Goal: Task Accomplishment & Management: Complete application form

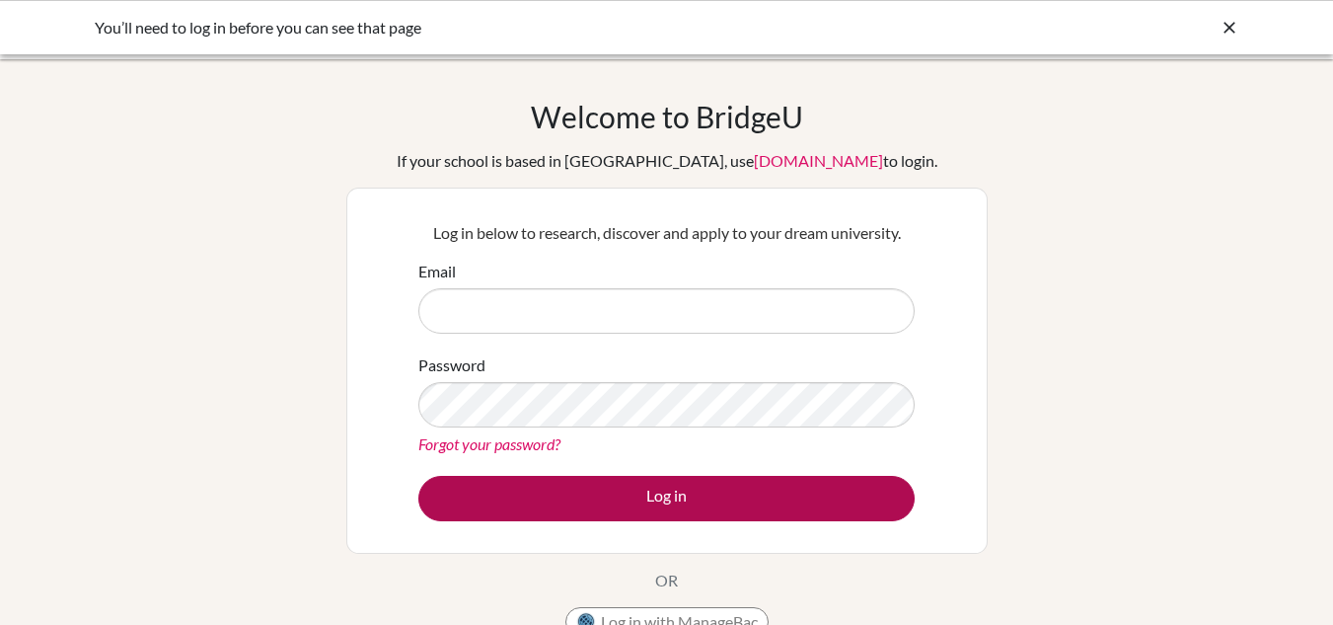
type input "[EMAIL_ADDRESS][DOMAIN_NAME]"
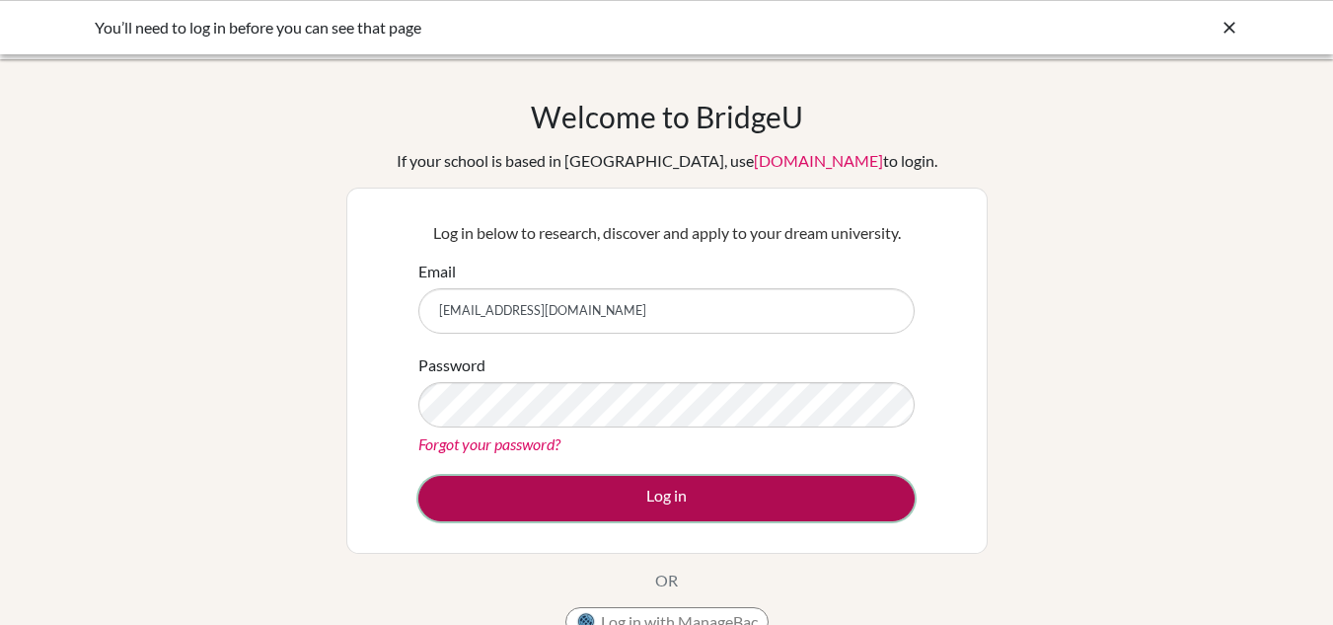
click at [771, 481] on button "Log in" at bounding box center [666, 498] width 496 height 45
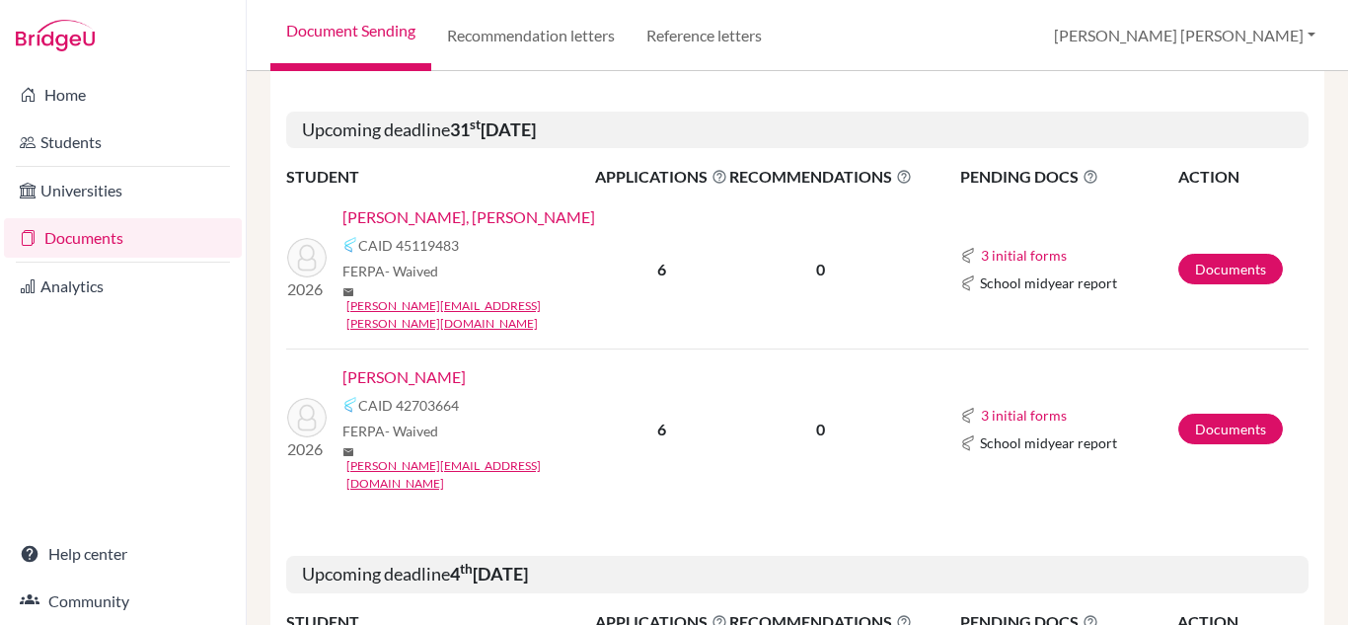
scroll to position [553, 0]
click at [447, 364] on link "[PERSON_NAME]" at bounding box center [403, 376] width 123 height 24
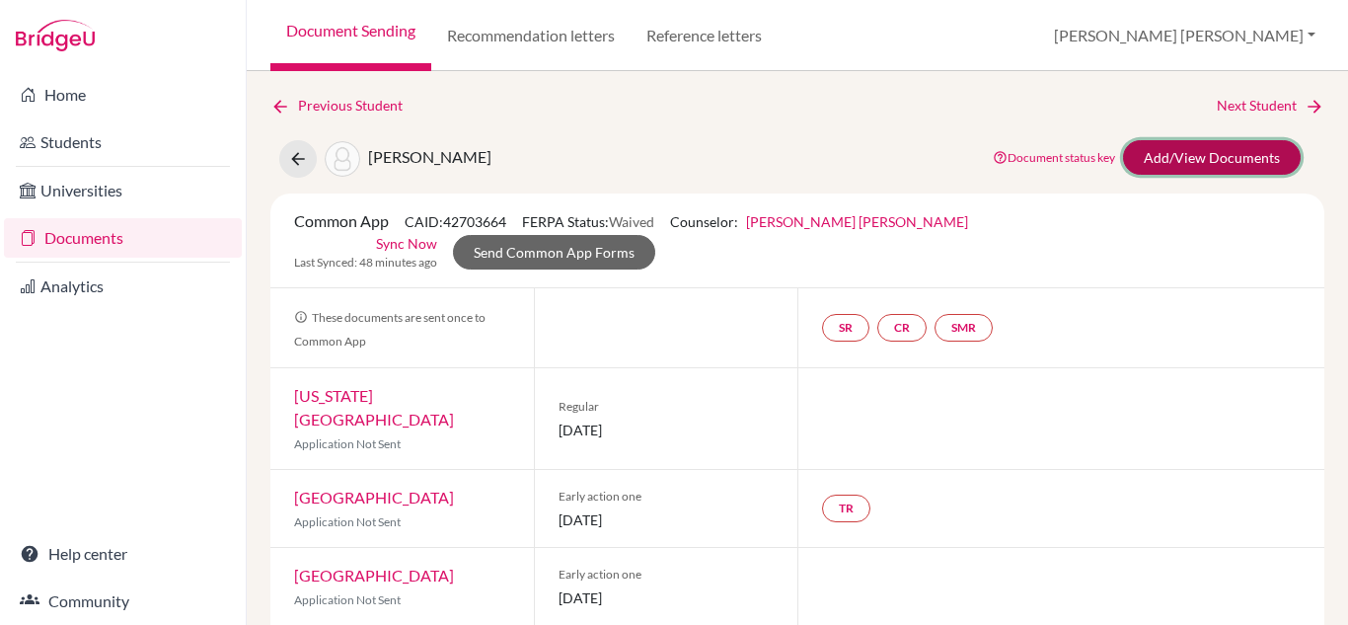
click at [1177, 158] on link "Add/View Documents" at bounding box center [1212, 157] width 178 height 35
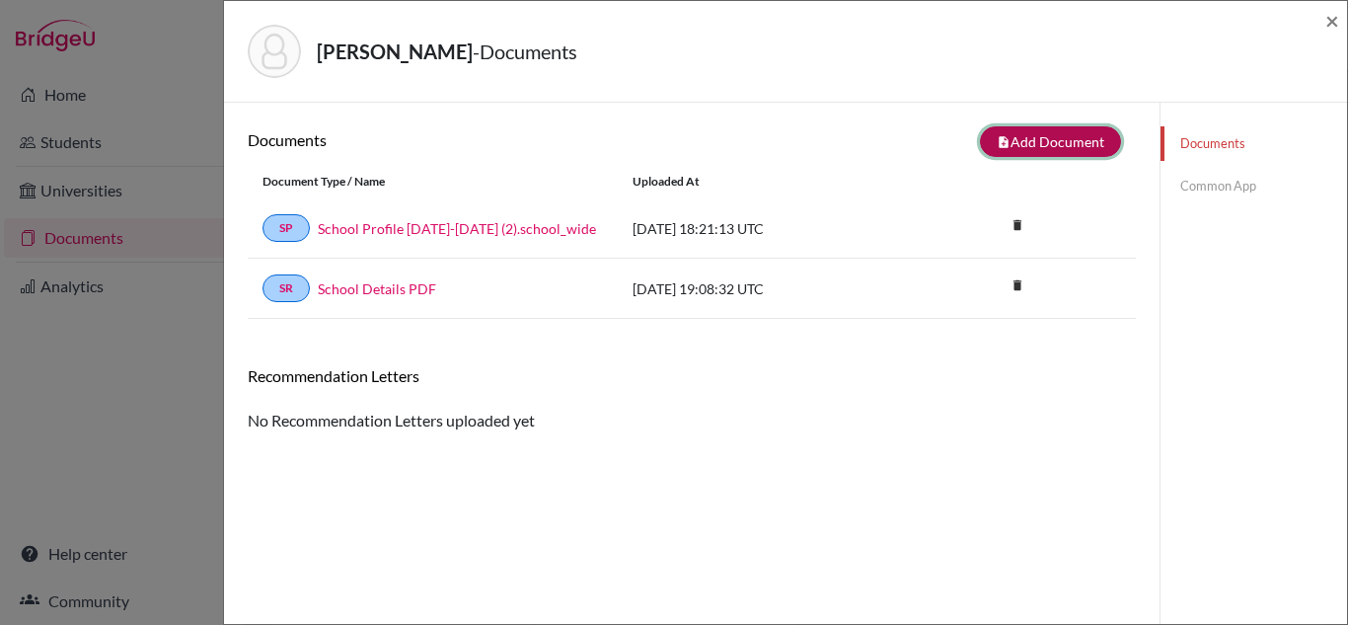
click at [1071, 139] on button "note_add Add Document" at bounding box center [1050, 141] width 141 height 31
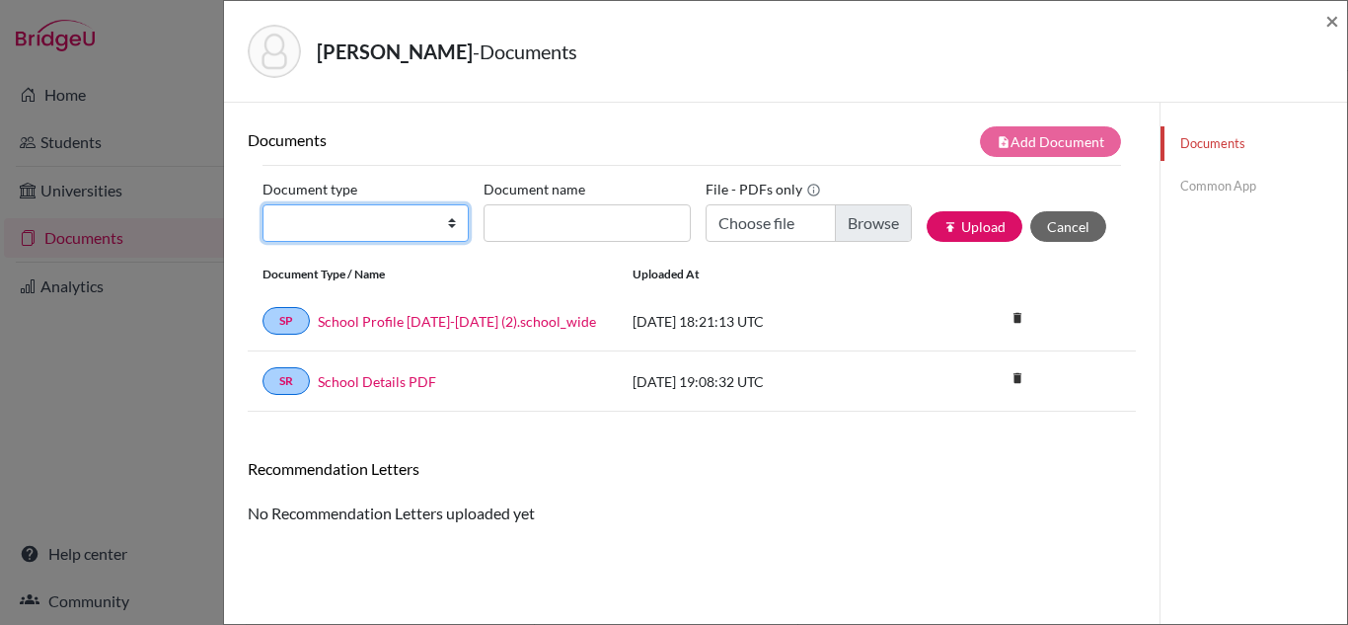
click at [419, 232] on select "Change explanation for Common App reports Counselor recommendation Internationa…" at bounding box center [365, 222] width 206 height 37
select select "4"
click at [262, 204] on select "Change explanation for Common App reports Counselor recommendation Internationa…" at bounding box center [365, 222] width 206 height 37
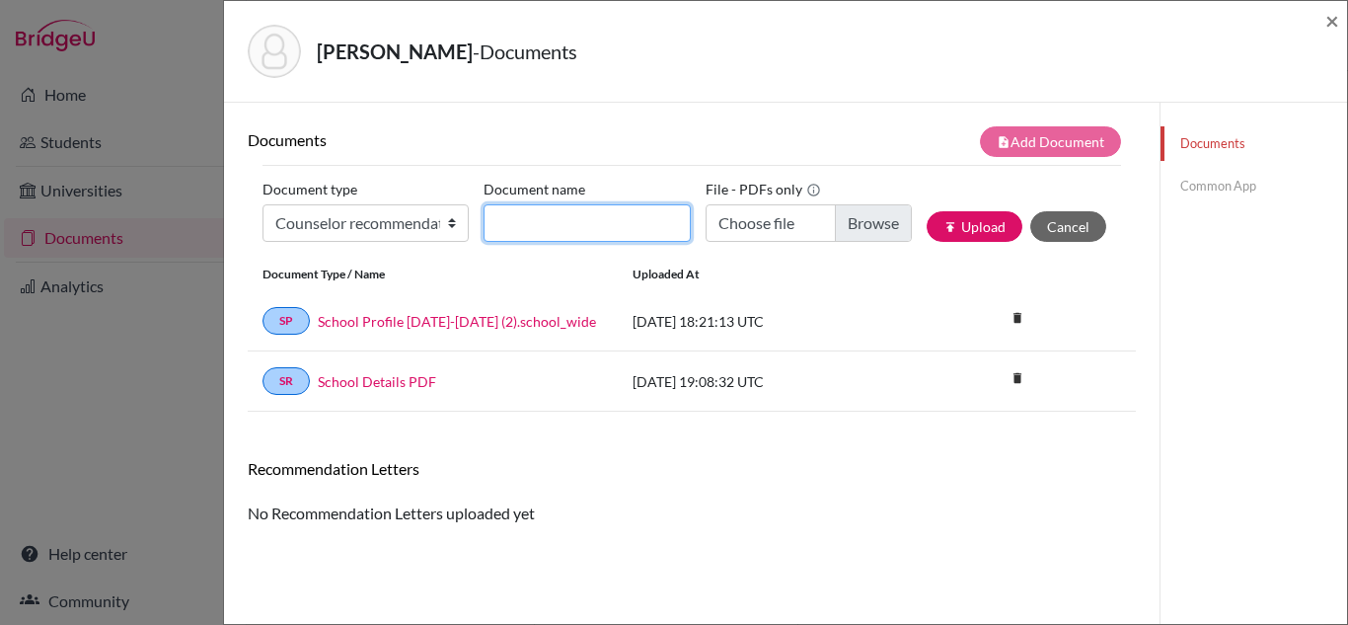
click at [526, 208] on input "Document name" at bounding box center [586, 222] width 206 height 37
type input "Juliana Sancho Mena Counselor recommendation"
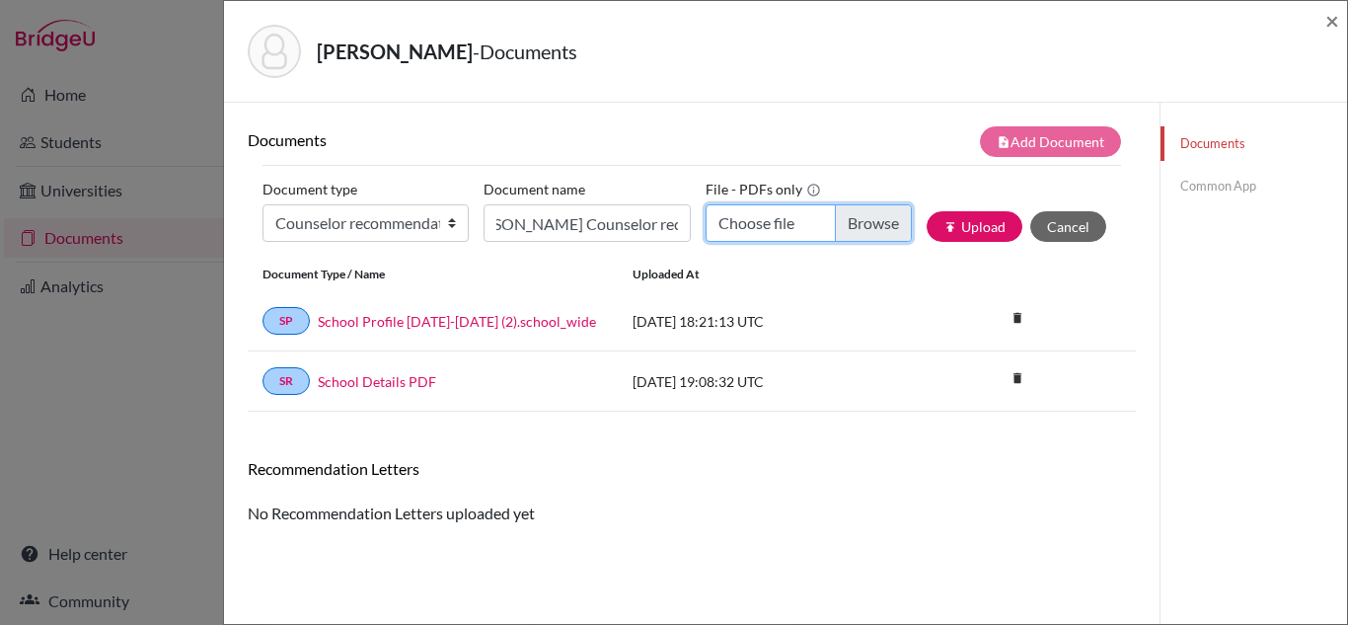
scroll to position [0, 0]
click at [837, 220] on input "Choose file" at bounding box center [808, 222] width 206 height 37
click at [850, 211] on input "Choose file" at bounding box center [808, 222] width 206 height 37
type input "C:\fakepath\Juliana Sancho Mena _ CLOR _ Machote carta de La Paz .pdf"
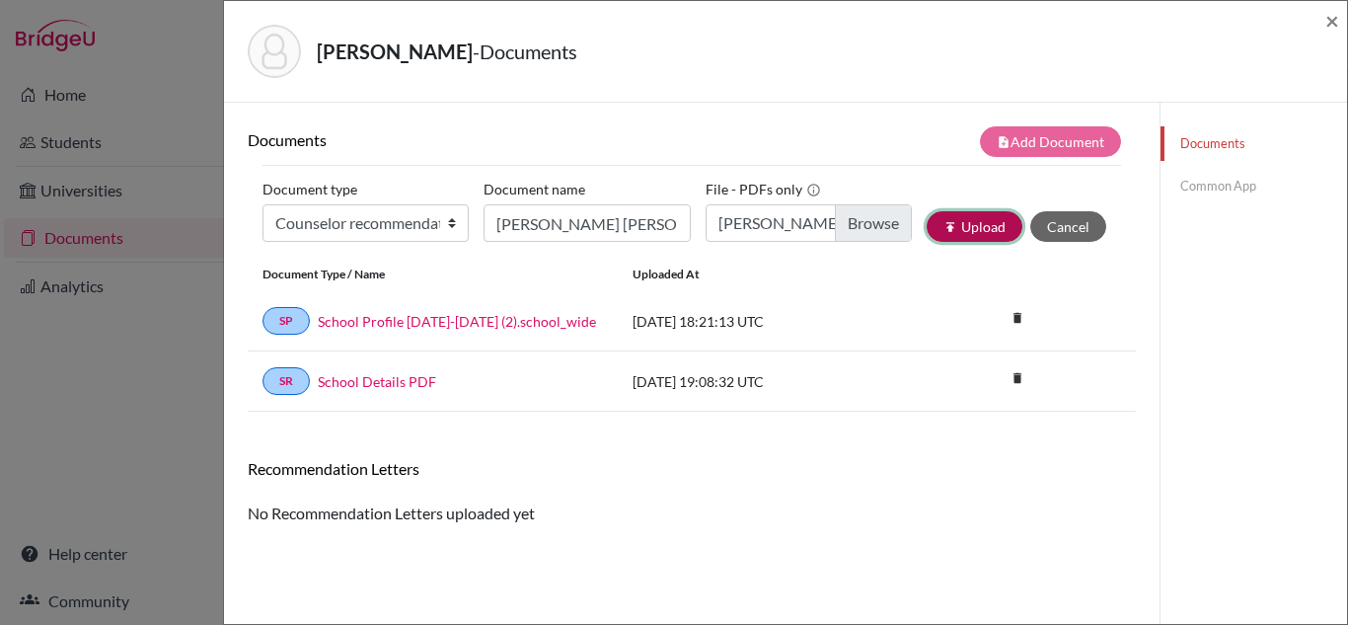
click at [977, 212] on button "publish Upload" at bounding box center [974, 226] width 96 height 31
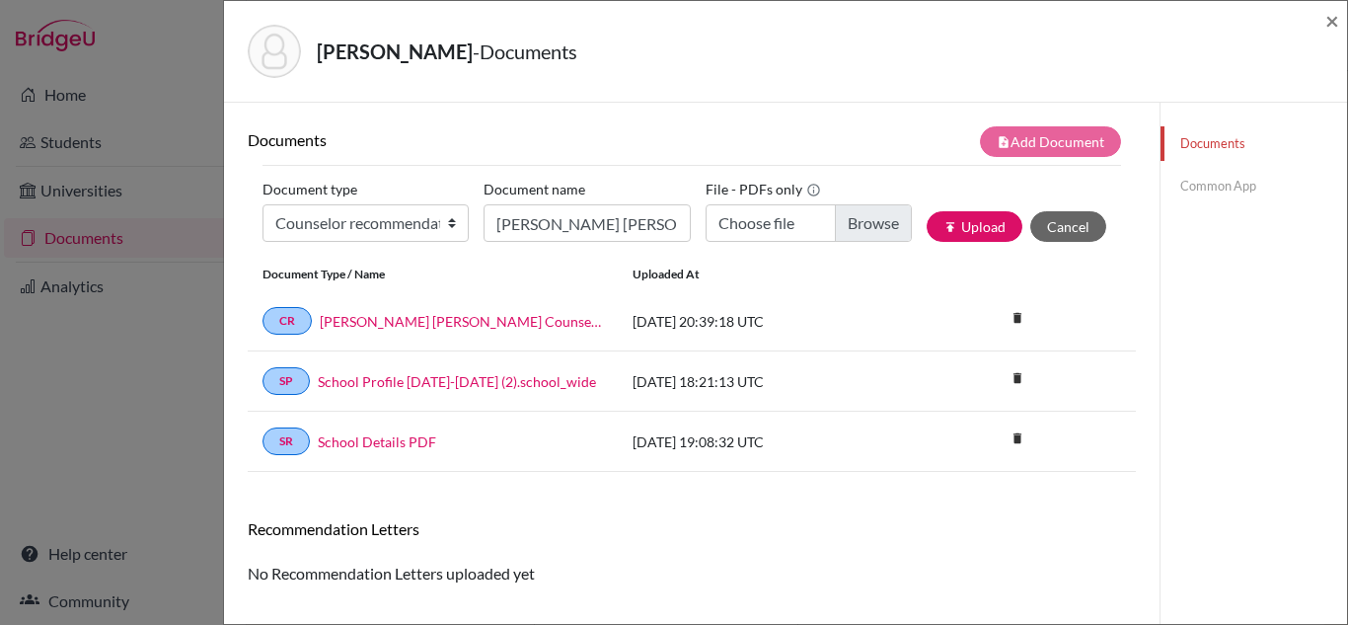
click at [1221, 347] on div "Documents Common App" at bounding box center [1252, 415] width 187 height 625
click at [363, 440] on link "School Details PDF" at bounding box center [377, 441] width 118 height 21
click at [1003, 322] on icon "delete" at bounding box center [1017, 318] width 30 height 30
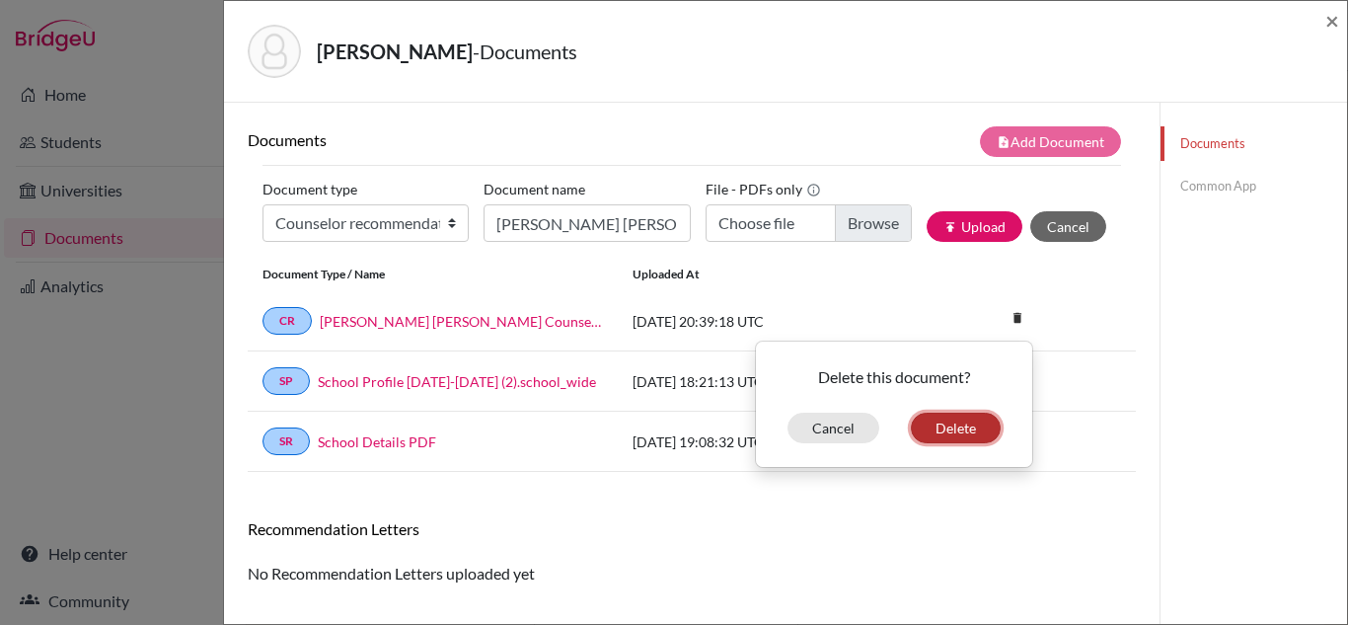
click at [930, 423] on button "Delete" at bounding box center [956, 427] width 90 height 31
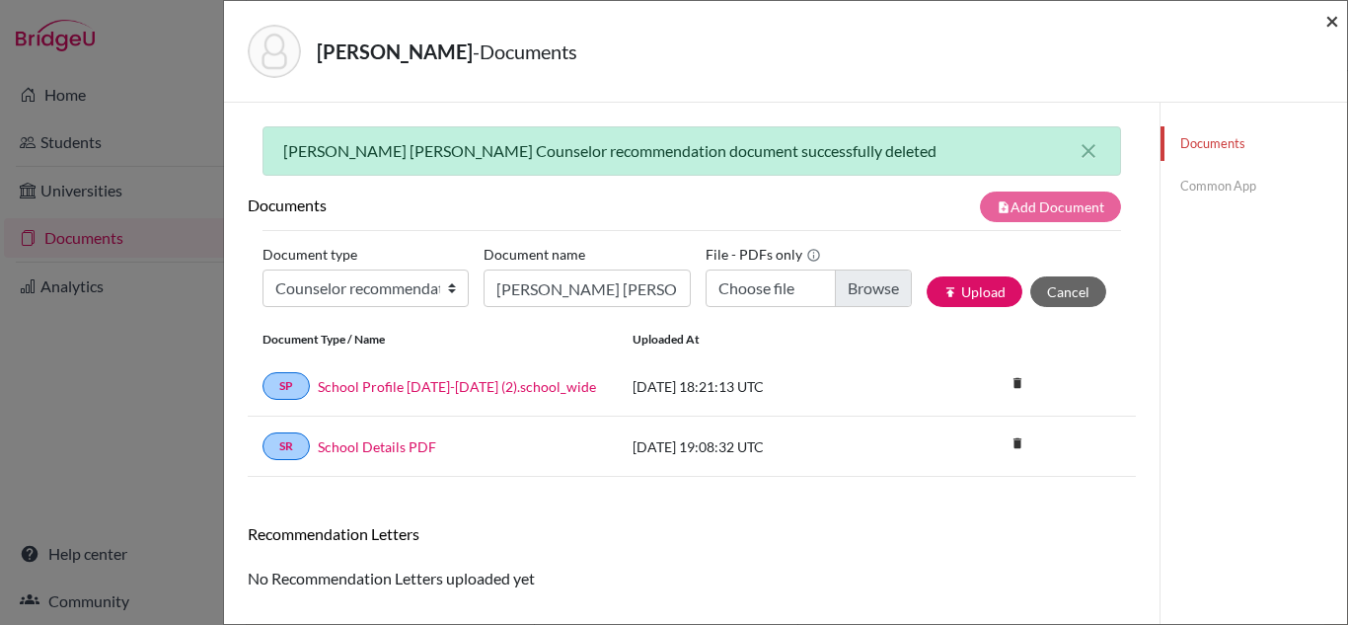
click at [1333, 24] on span "×" at bounding box center [1332, 20] width 14 height 29
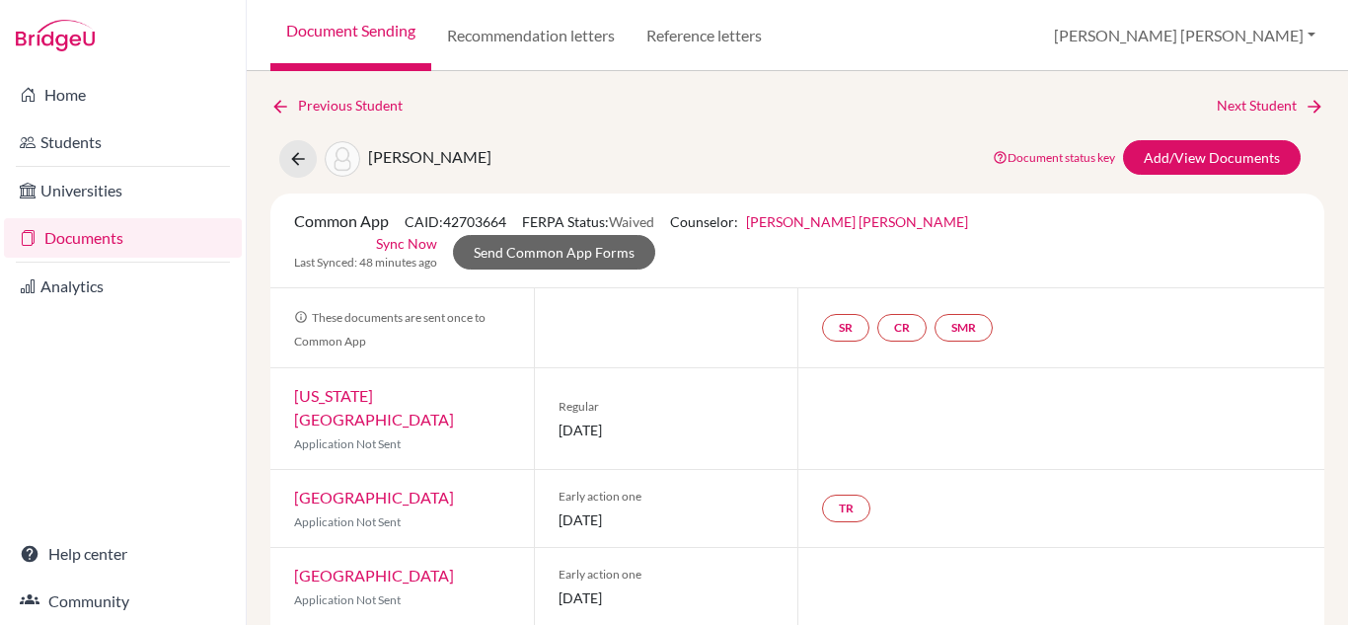
click at [962, 87] on div "Previous Student Next Student Sancho Mena, Juliana Document status key TR Requi…" at bounding box center [797, 347] width 1101 height 553
